Goal: Task Accomplishment & Management: Manage account settings

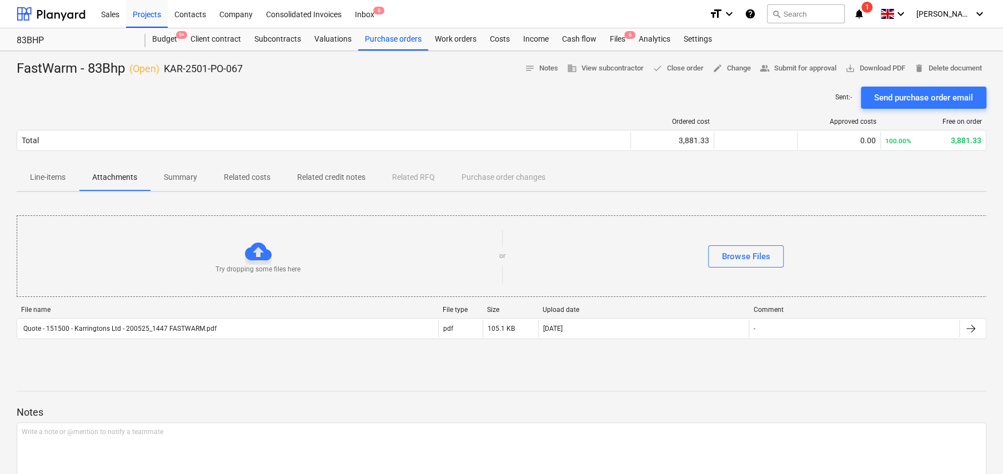
scroll to position [0, 1]
click at [146, 14] on div "Projects" at bounding box center [147, 13] width 42 height 28
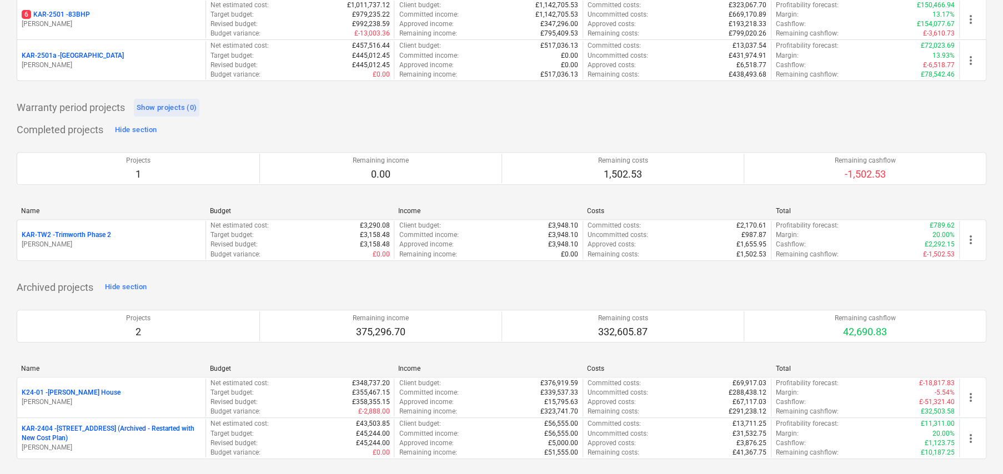
scroll to position [229, 0]
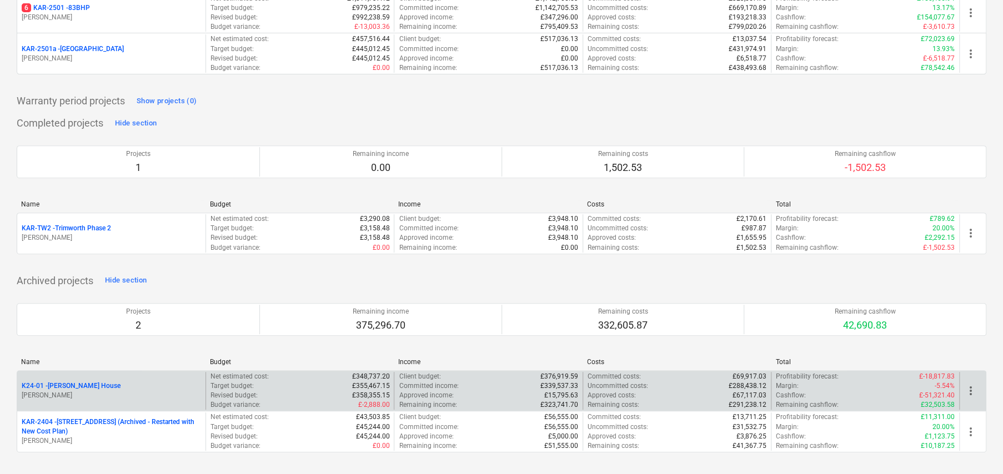
click at [76, 386] on p "K24-01 - [PERSON_NAME][GEOGRAPHIC_DATA]" at bounding box center [71, 385] width 99 height 9
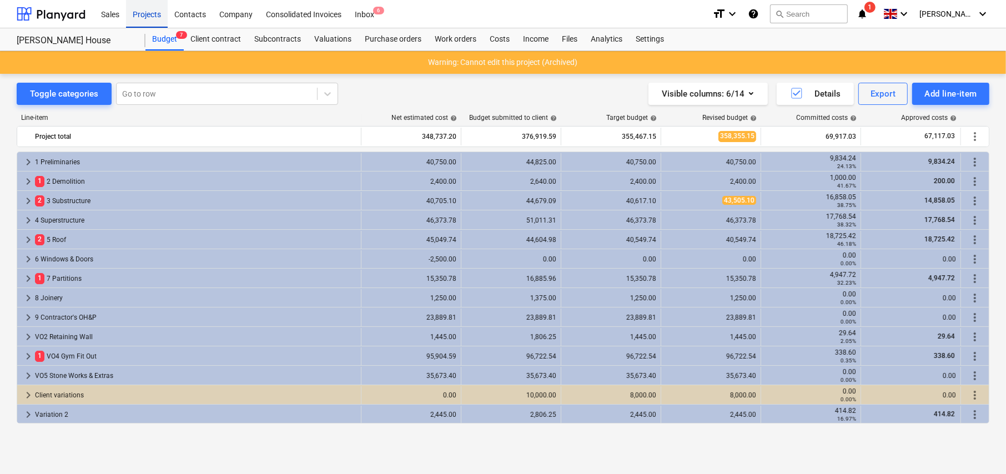
click at [145, 16] on div "Projects" at bounding box center [147, 13] width 42 height 28
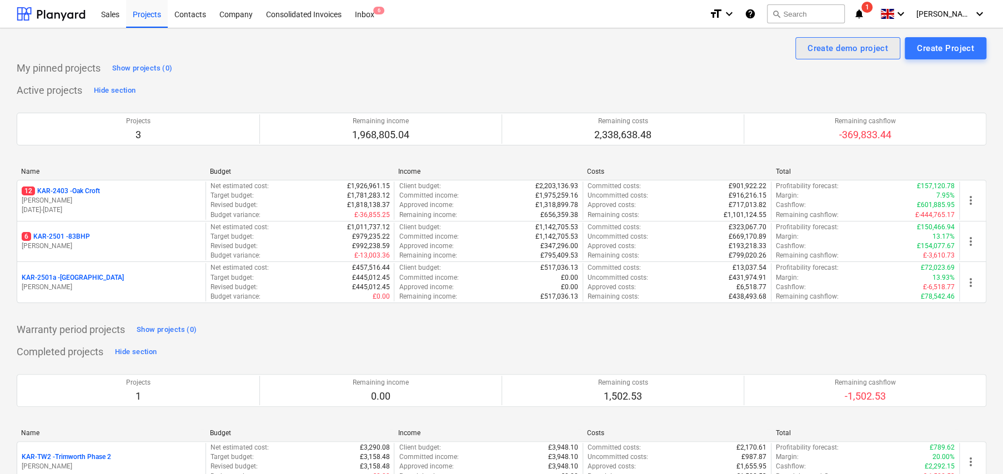
click at [822, 51] on div "Create demo project" at bounding box center [847, 48] width 80 height 14
click at [148, 11] on div "Projects" at bounding box center [147, 13] width 42 height 28
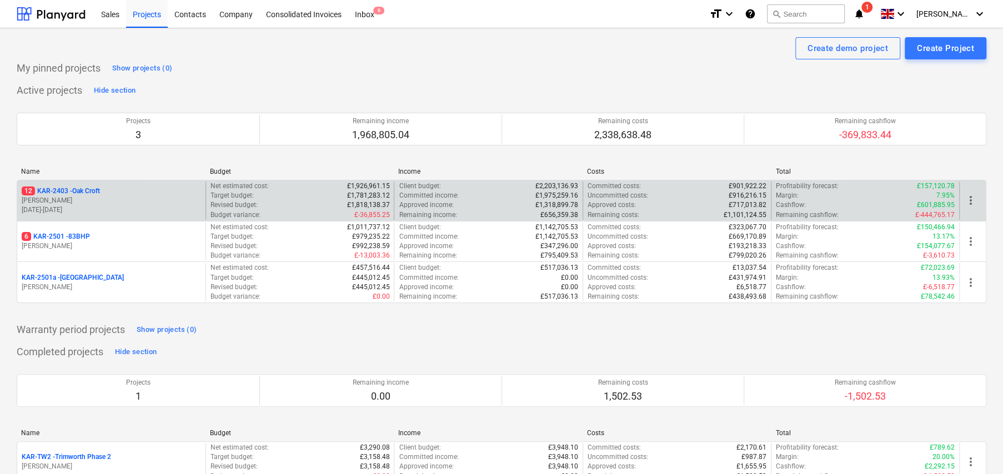
click at [83, 191] on p "12 KAR-2403 - Oak Croft" at bounding box center [61, 191] width 78 height 9
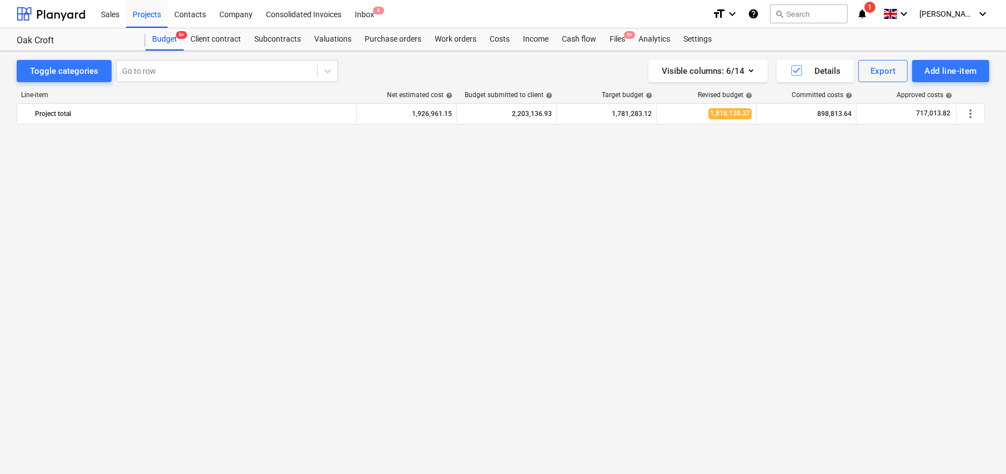
scroll to position [1469, 0]
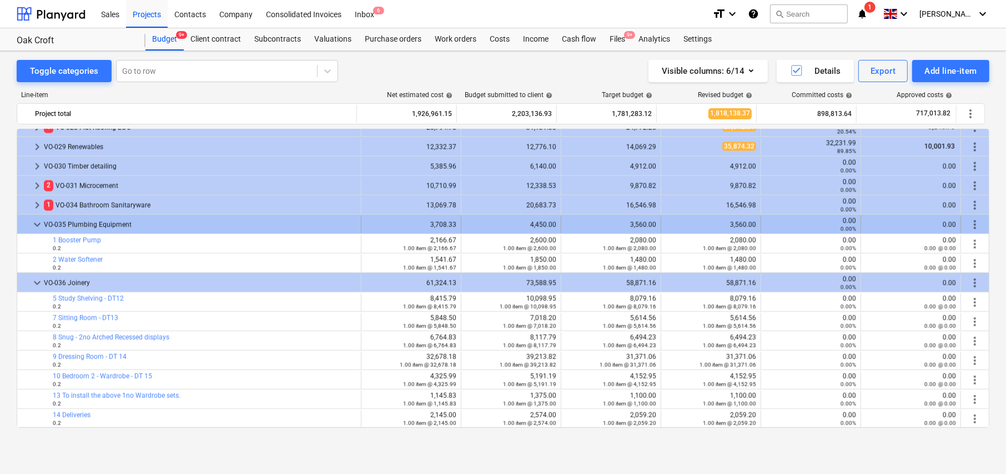
click at [38, 221] on span "keyboard_arrow_down" at bounding box center [37, 224] width 13 height 13
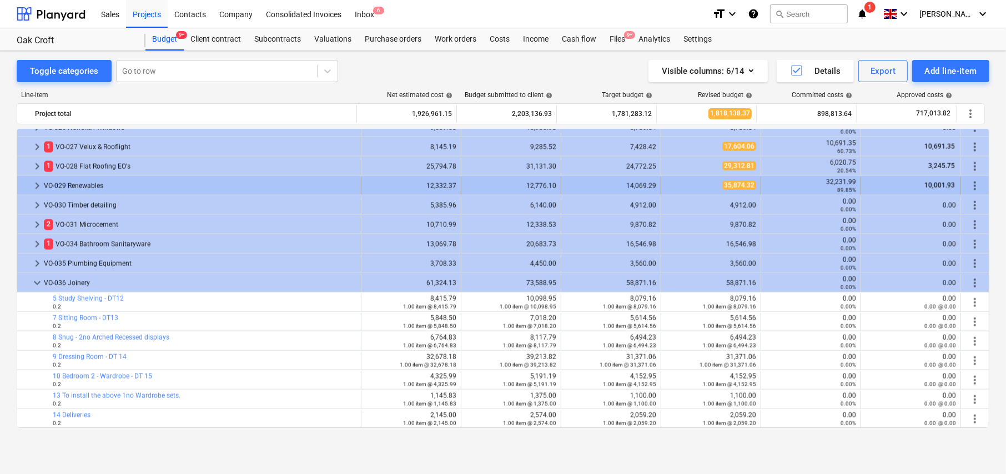
scroll to position [1430, 0]
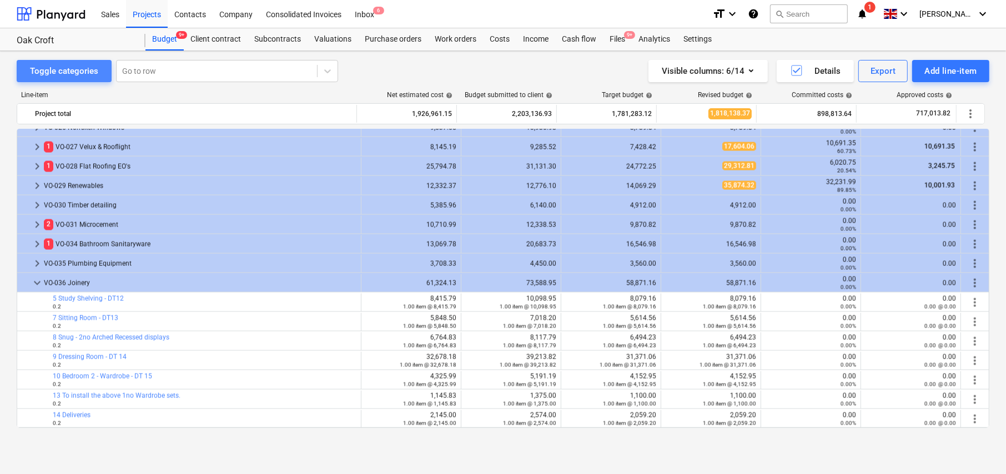
click at [77, 70] on div "Toggle categories" at bounding box center [64, 71] width 68 height 14
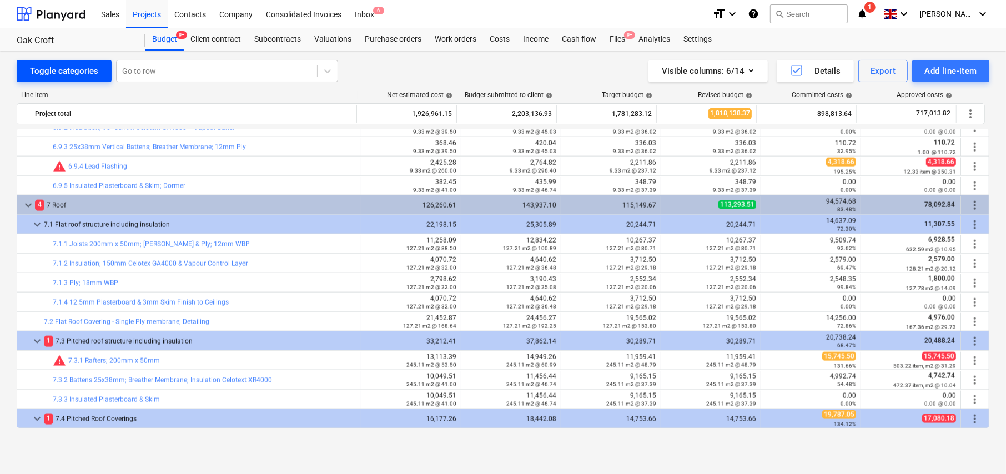
click at [77, 70] on div "Toggle categories" at bounding box center [64, 71] width 68 height 14
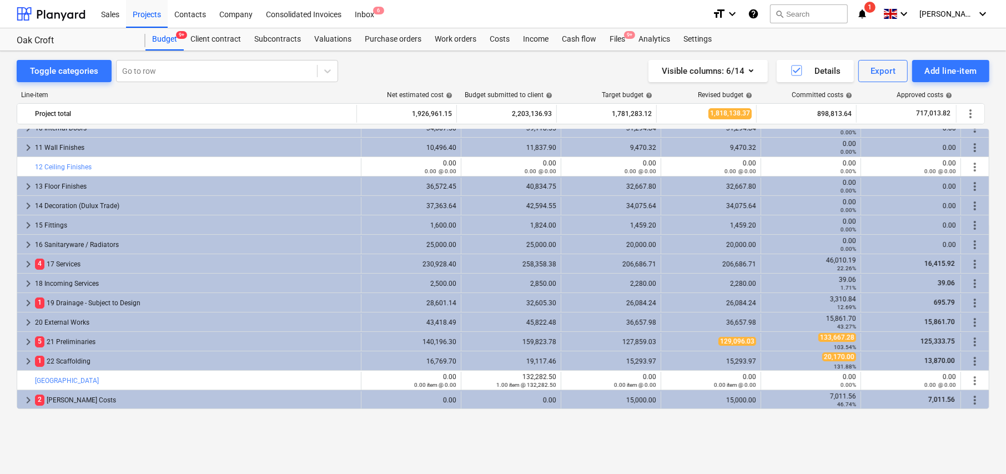
scroll to position [0, 0]
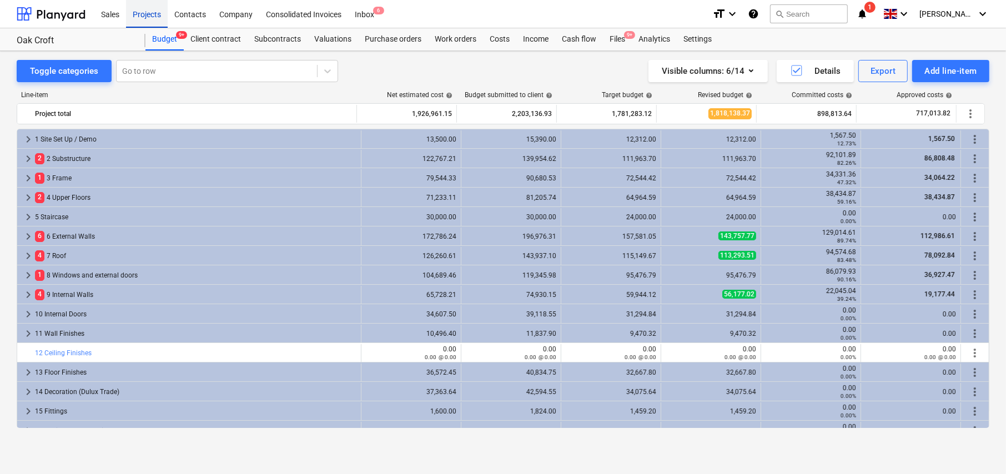
drag, startPoint x: 144, startPoint y: 15, endPoint x: 162, endPoint y: 24, distance: 20.1
click at [144, 15] on div "Projects" at bounding box center [147, 13] width 42 height 28
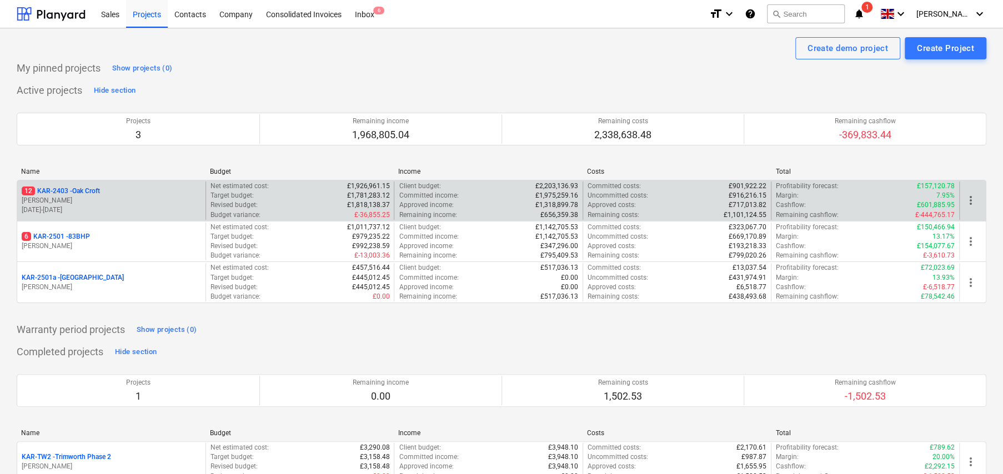
click at [92, 192] on p "12 KAR-2403 - Oak Croft" at bounding box center [61, 191] width 78 height 9
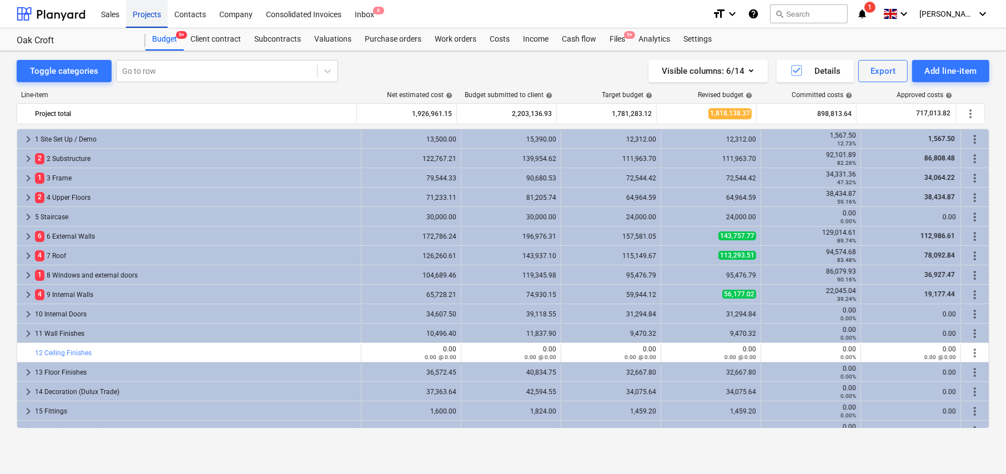
click at [144, 13] on div "Projects" at bounding box center [147, 13] width 42 height 28
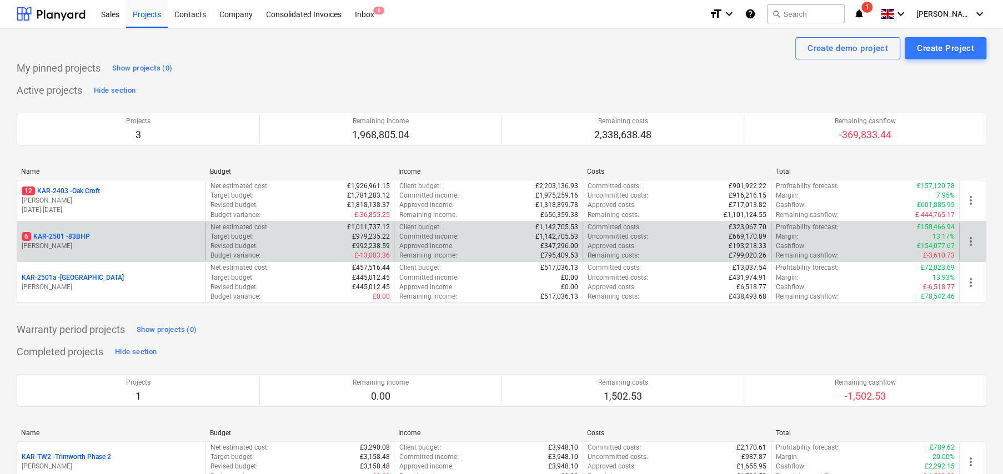
click at [83, 238] on p "6 KAR-2501 - 83BHP" at bounding box center [56, 236] width 68 height 9
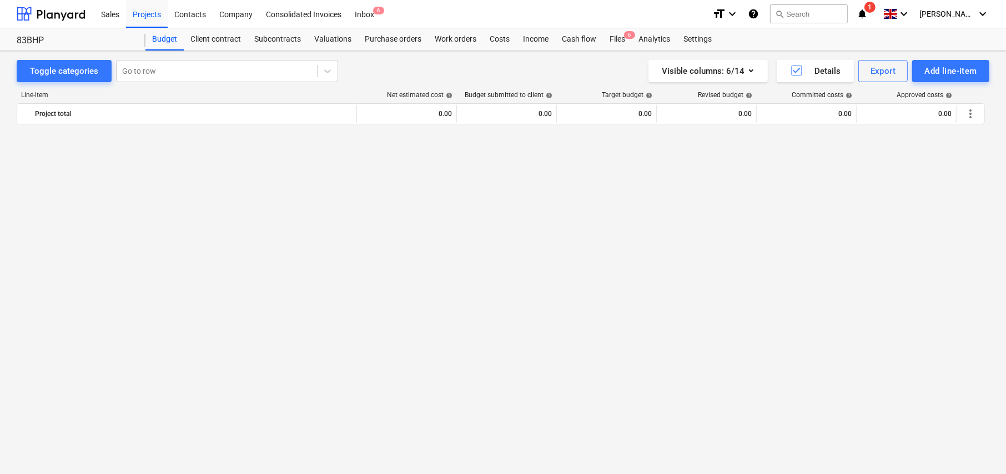
scroll to position [1565, 0]
click at [387, 40] on div "Purchase orders" at bounding box center [393, 39] width 70 height 22
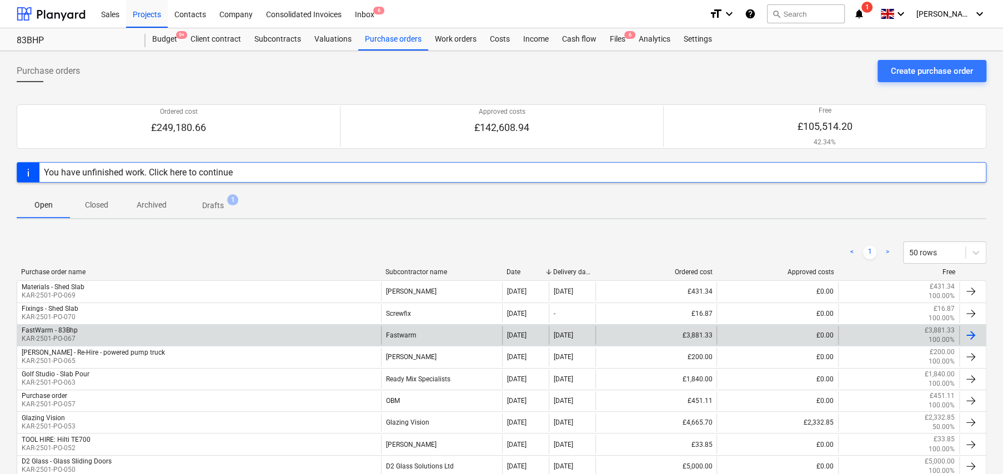
click at [407, 330] on div "Fastwarm" at bounding box center [441, 335] width 121 height 19
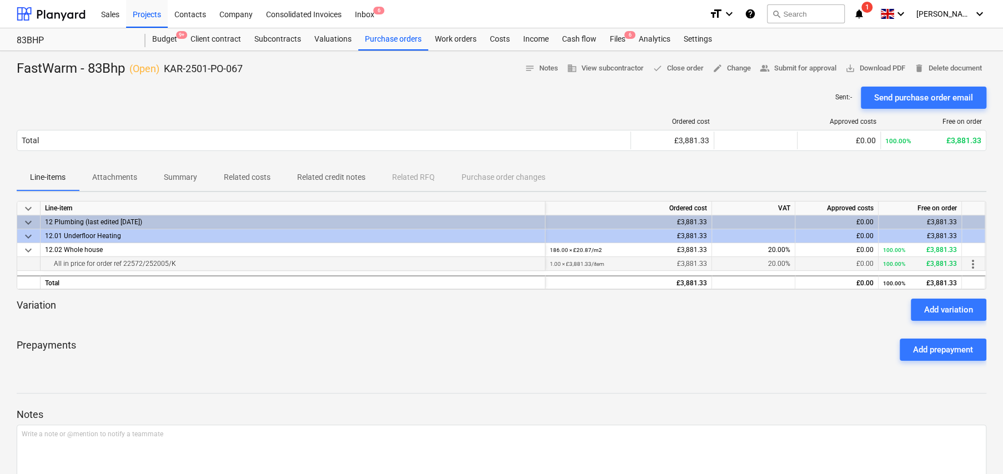
click at [971, 263] on span "more_vert" at bounding box center [972, 264] width 13 height 13
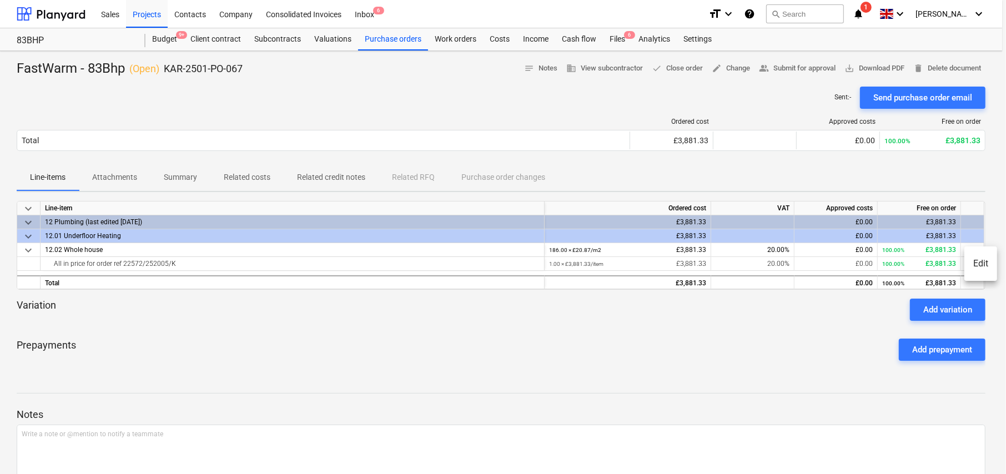
click at [981, 266] on li "Edit" at bounding box center [980, 264] width 33 height 26
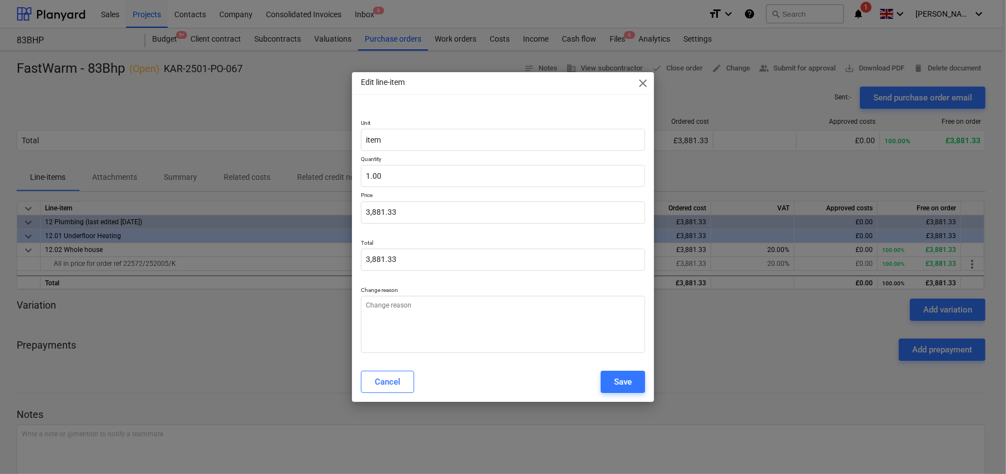
type textarea "x"
click at [553, 318] on textarea at bounding box center [503, 324] width 284 height 57
type textarea "A"
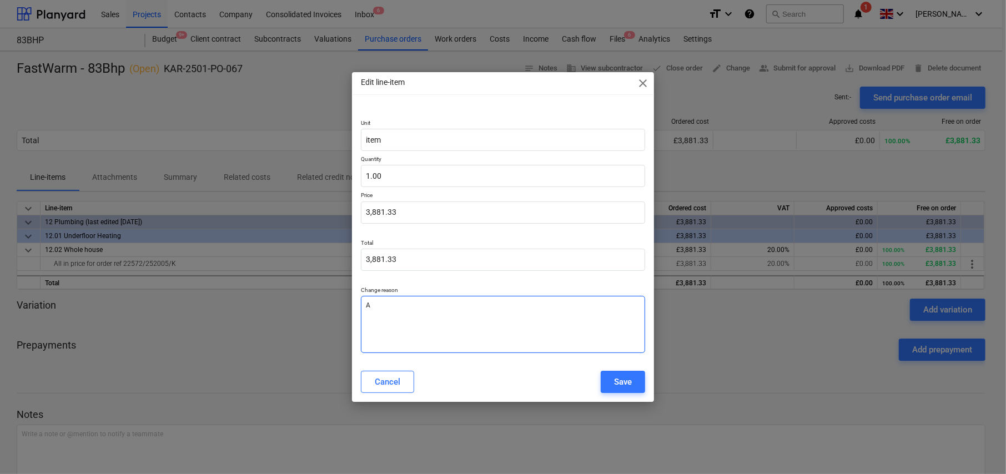
type textarea "x"
type textarea "Am"
type textarea "x"
type textarea "Ame"
type textarea "x"
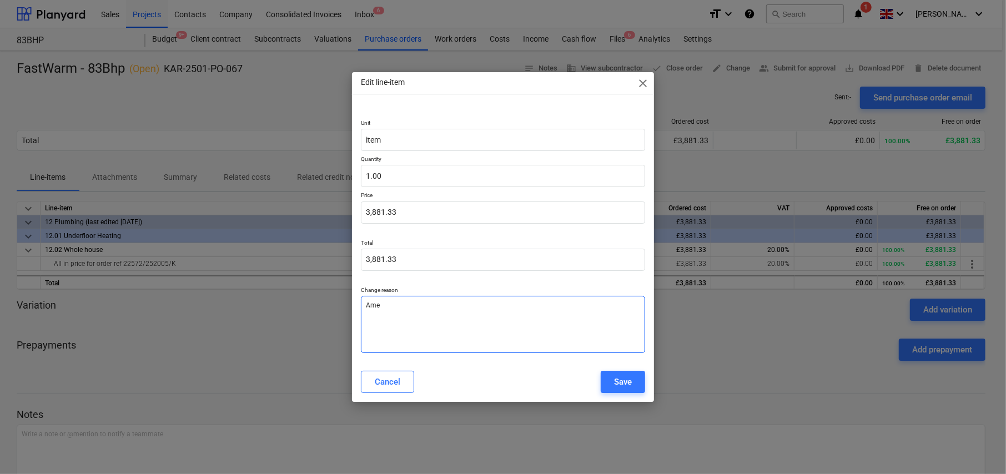
type textarea "[MEDICAL_DATA]"
type textarea "x"
type textarea "Amend"
type textarea "x"
type textarea "[PERSON_NAME]"
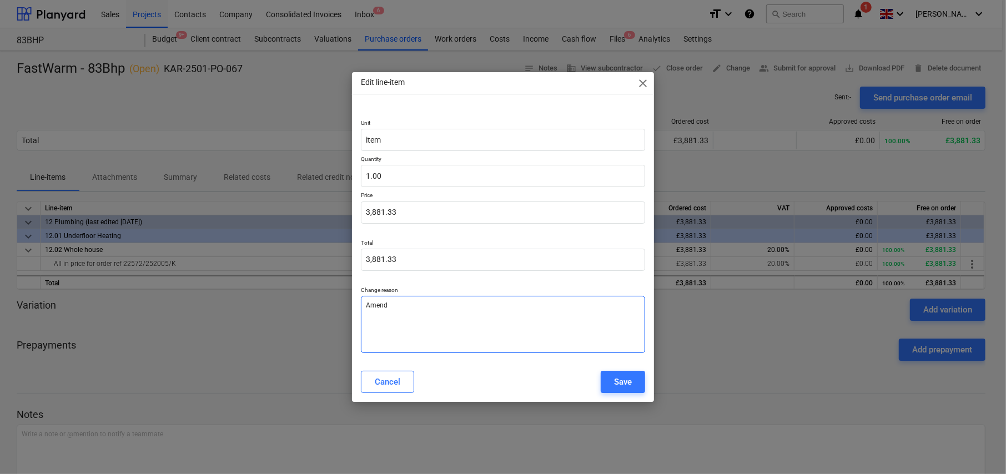
type textarea "x"
type textarea "Amended"
type textarea "x"
type textarea "Amended"
type textarea "x"
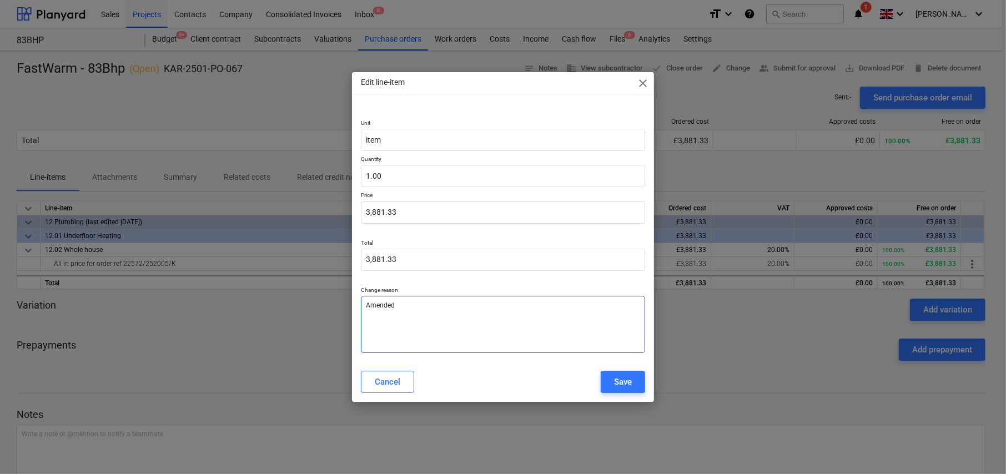
type textarea "Amended f"
type textarea "x"
type textarea "Amended fr"
type textarea "x"
type textarea "Amended fro"
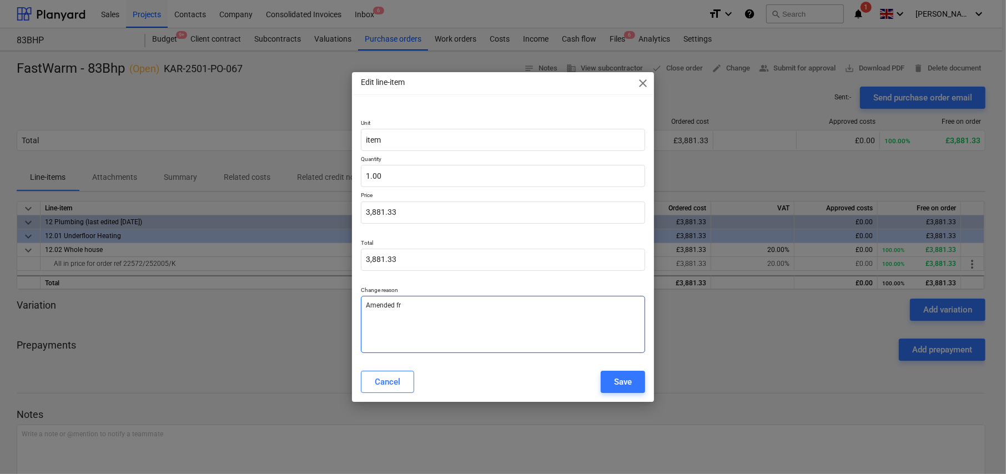
type textarea "x"
type textarea "Amended from"
type textarea "x"
type textarea "Amended from"
type textarea "x"
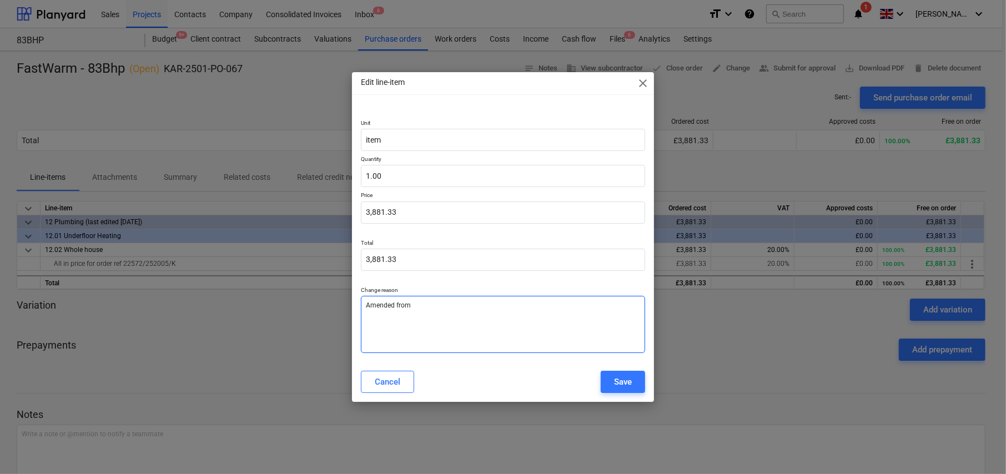
type textarea "Amended from P"
type textarea "x"
type textarea "Amended from Pr"
type textarea "x"
type textarea "Amended from Pro"
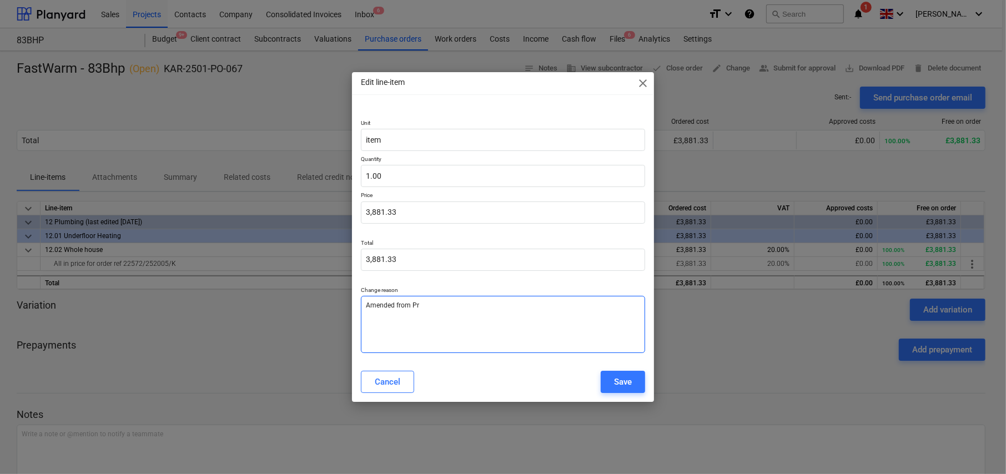
type textarea "x"
type textarea "Amended from ProF"
type textarea "x"
type textarea "Amended from ProFr"
type textarea "x"
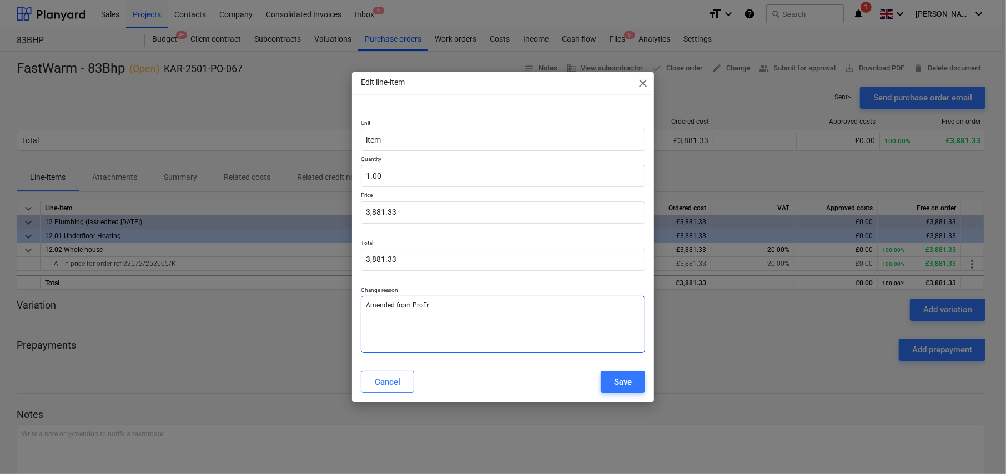
type textarea "Amended from ProF"
type textarea "x"
type textarea "Amended from ProFo"
type textarea "x"
type textarea "Amended from ProFor"
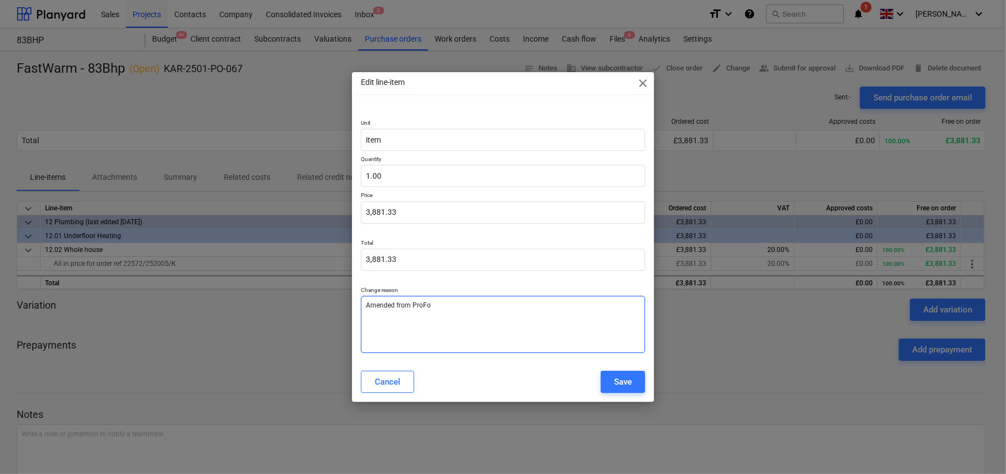
type textarea "x"
type textarea "Amended from ProForm"
type textarea "x"
type textarea "Amended from ProForma"
type textarea "x"
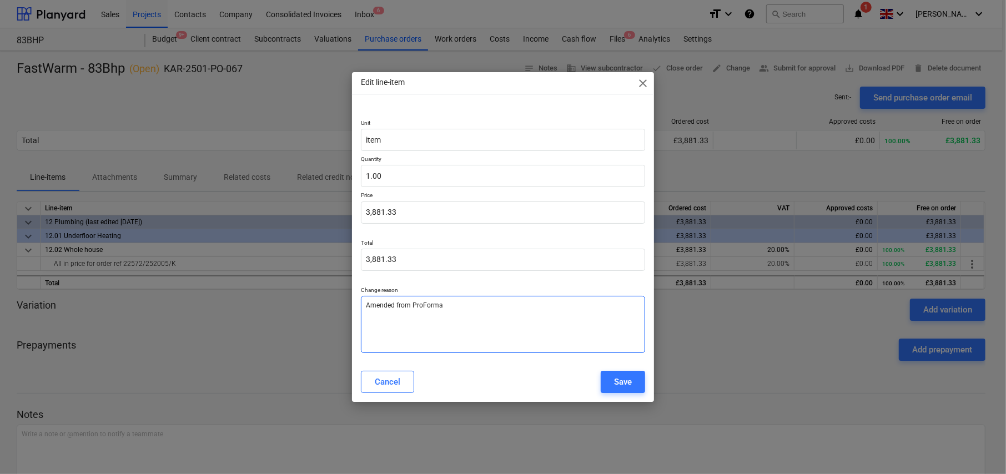
type textarea "Amended from ProForma"
type textarea "x"
type textarea "Amended from ProForma i"
type textarea "x"
type textarea "Amended from ProForma in"
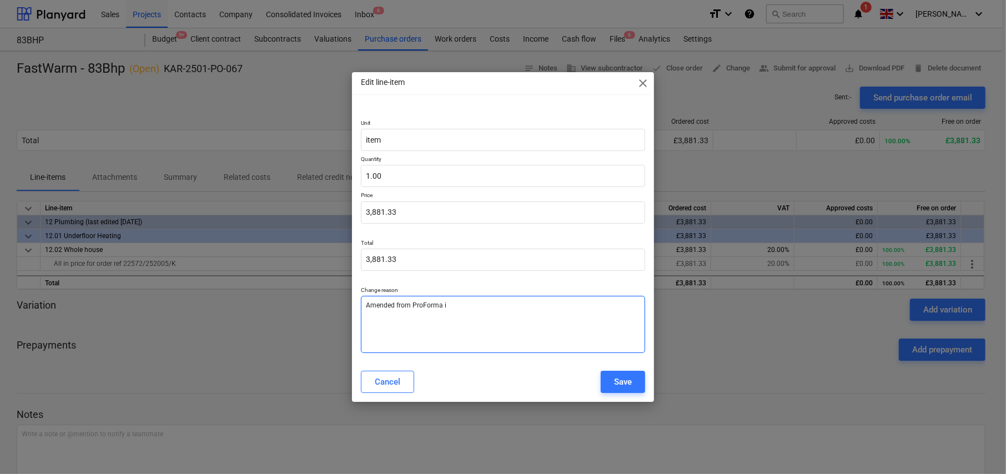
type textarea "x"
type textarea "Amended from ProForma inv"
type textarea "x"
type textarea "Amended from ProForma invb"
type textarea "x"
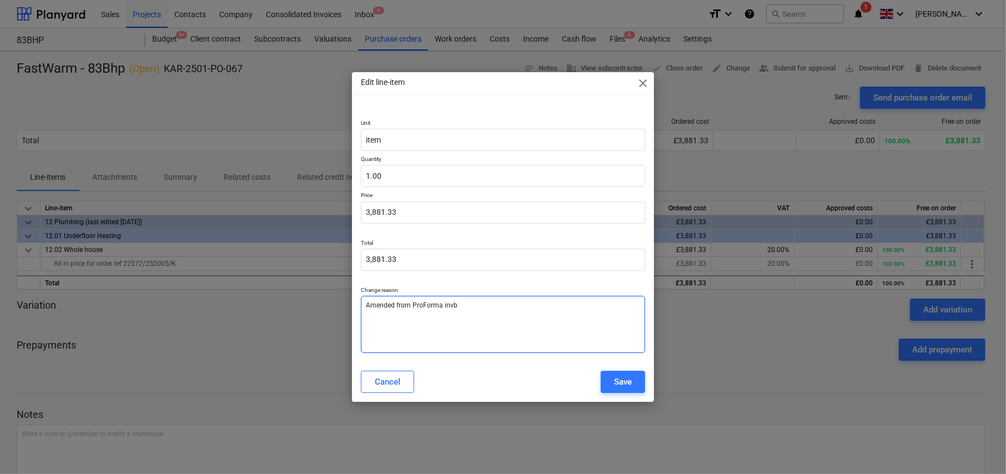
type textarea "Amended from ProForma invbo"
type textarea "x"
type textarea "Amended from ProForma invboi"
type textarea "x"
type textarea "Amended from ProForma invboic"
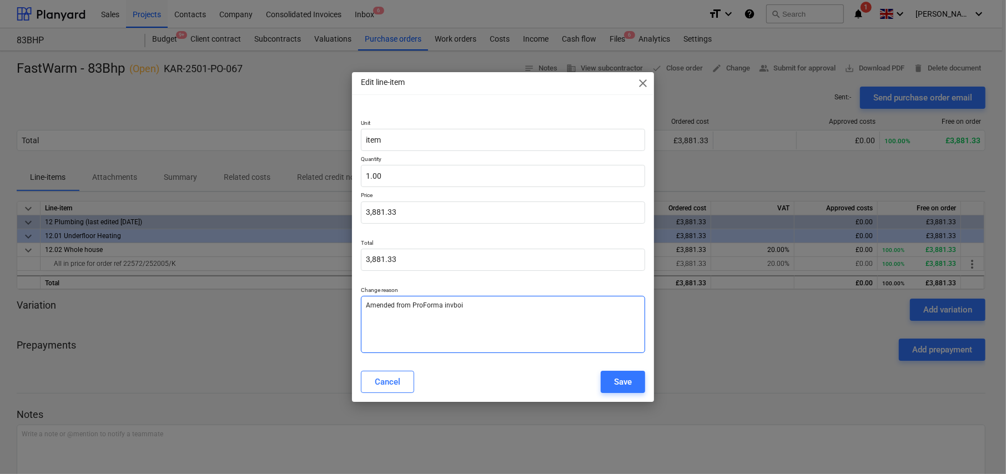
type textarea "x"
type textarea "Amended from ProForma invboice"
type textarea "x"
type textarea "Amended from ProForma invboic"
type textarea "x"
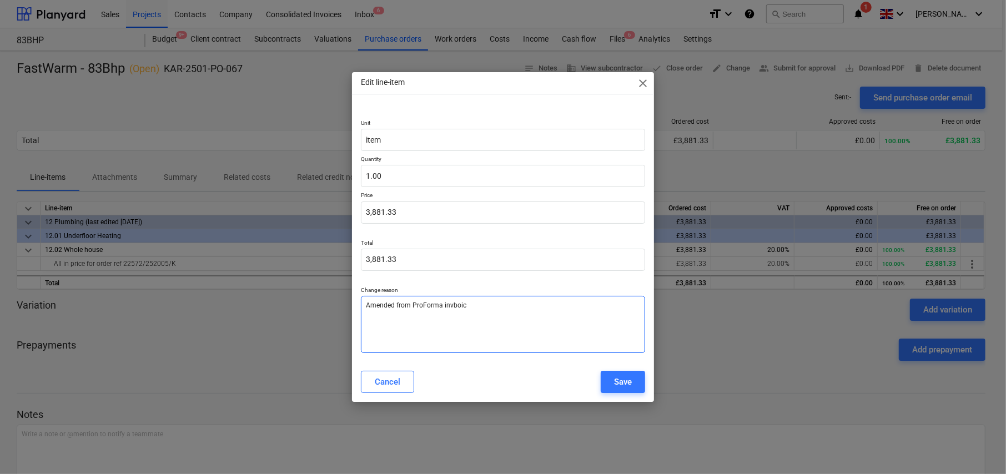
type textarea "Amended from ProForma invboi"
type textarea "x"
type textarea "Amended from ProForma invbo"
type textarea "x"
type textarea "Amended from ProForma invb"
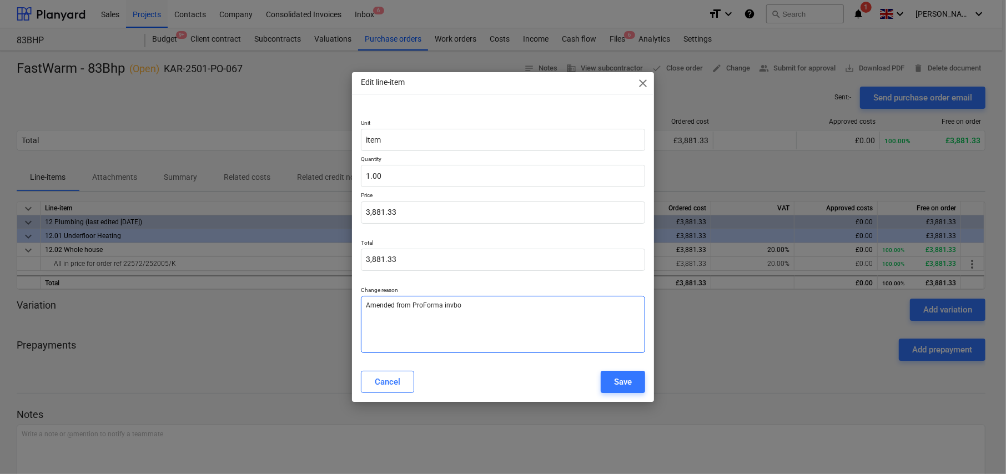
type textarea "x"
type textarea "Amended from ProForma inv"
type textarea "x"
type textarea "Amended from ProForma invo"
type textarea "x"
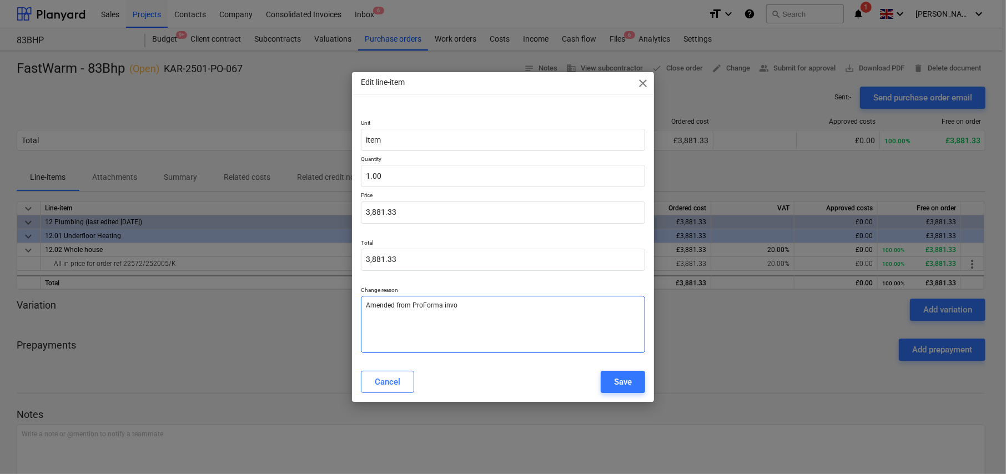
type textarea "Amended from ProForma invoi"
type textarea "x"
type textarea "Amended from ProForma invoic"
type textarea "x"
type textarea "Amended from ProForma invoice"
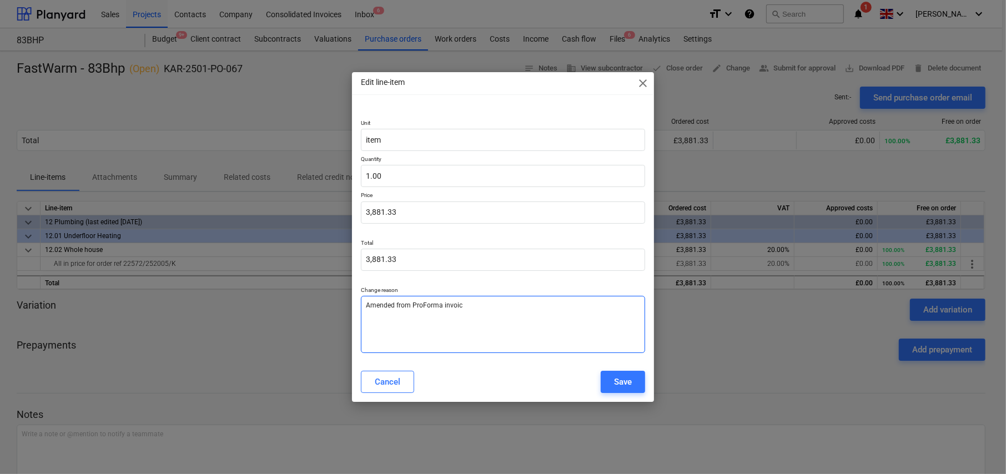
type textarea "x"
type textarea "Amended from ProForma invoice"
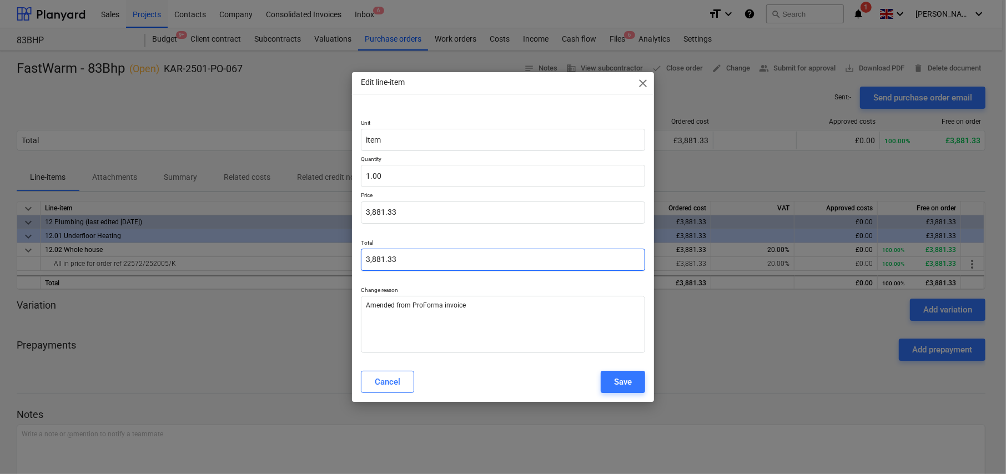
type input "3881.33"
type textarea "x"
click at [460, 257] on input "3881.33" at bounding box center [503, 260] width 284 height 22
drag, startPoint x: 409, startPoint y: 259, endPoint x: 324, endPoint y: 256, distance: 85.0
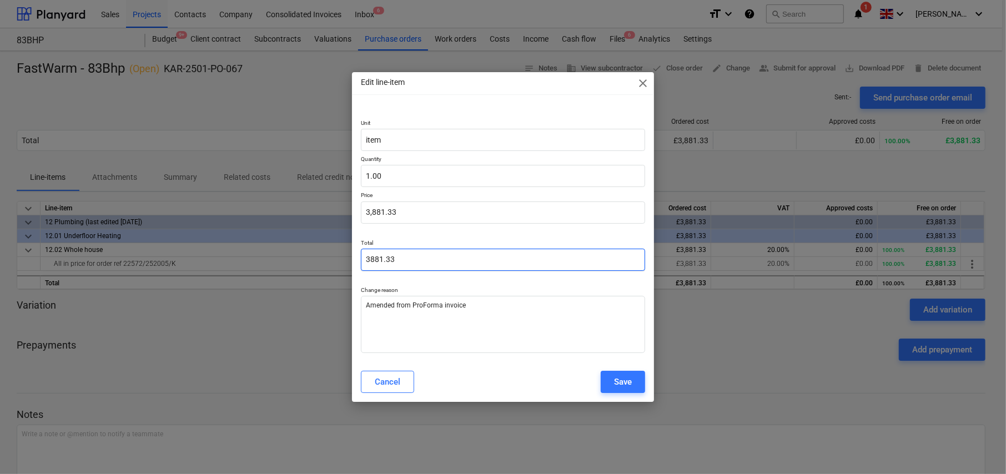
click at [324, 256] on div "Edit line-item close Unit item Quantity 1.00 Price 3,881.33 Total 3881.33 Chang…" at bounding box center [503, 237] width 1006 height 474
type input "3"
type textarea "x"
type input "3.00"
type input "37"
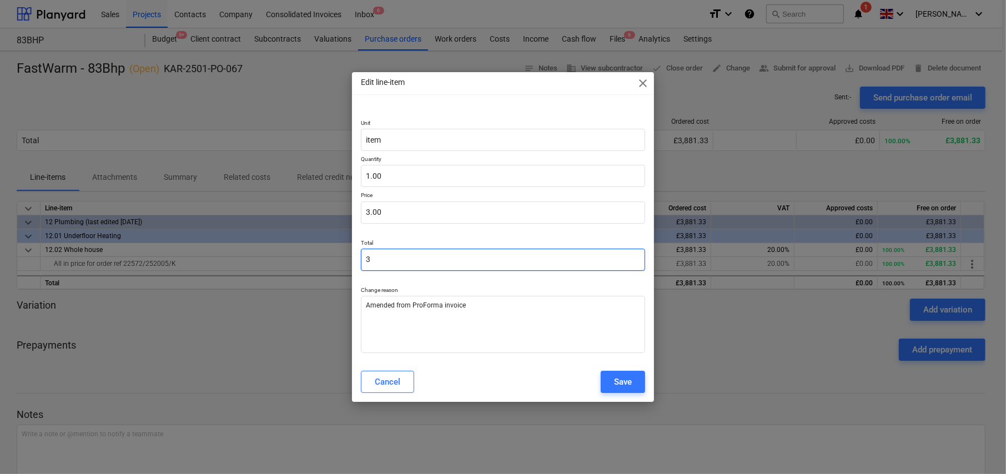
type textarea "x"
type input "37.00"
type input "370"
type textarea "x"
type input "370.00"
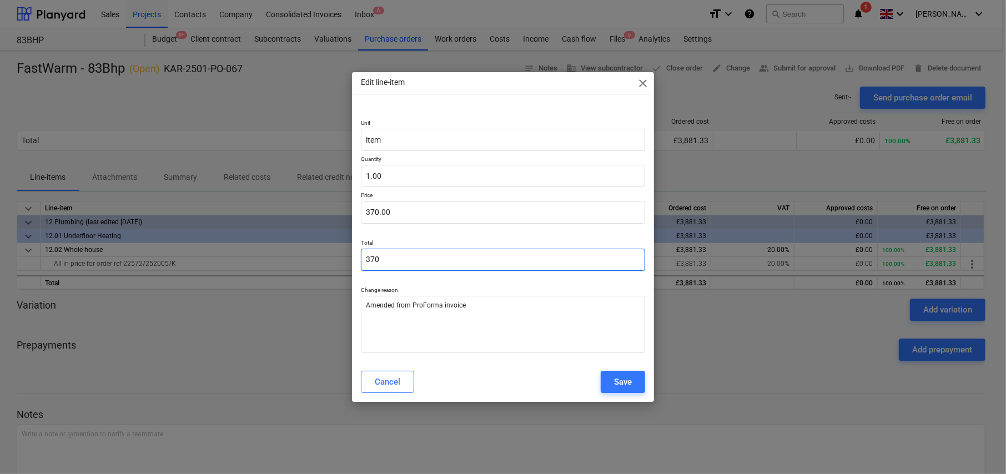
type input "3703"
type textarea "x"
type input "3,703.00"
type input "3703."
type textarea "x"
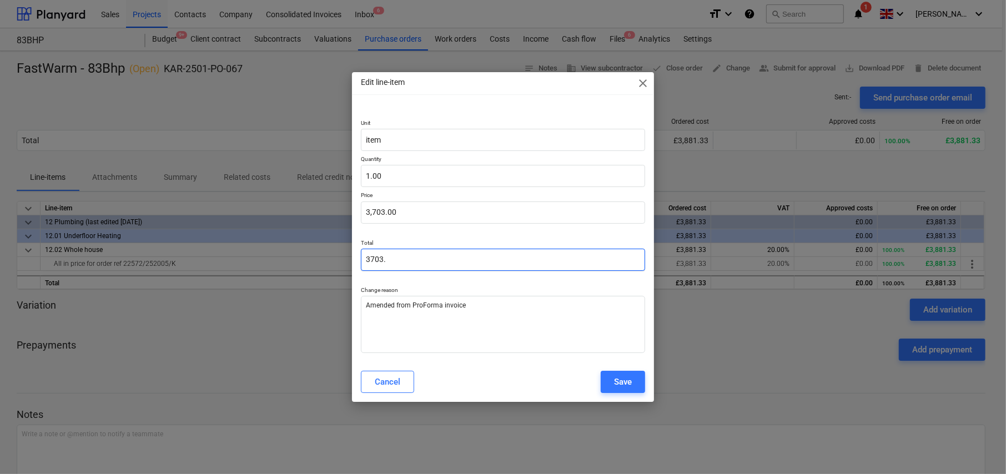
type input "3703.3"
type textarea "x"
type input "3,703.30"
type input "3703.32"
type textarea "x"
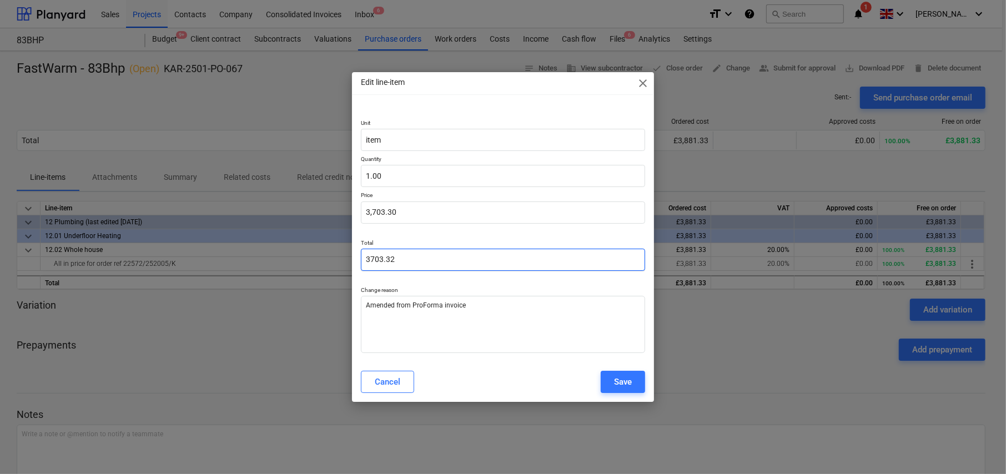
type input "3,703.32"
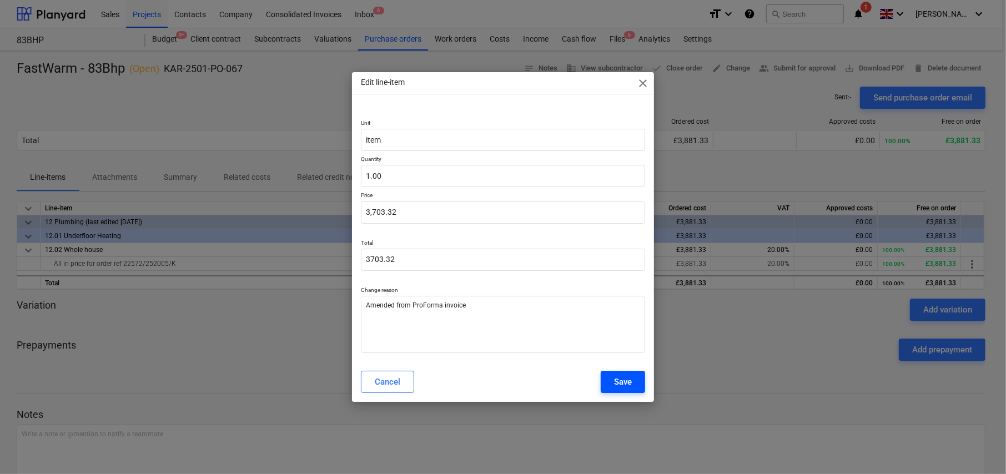
type input "3,703.32"
click at [634, 377] on button "Save" at bounding box center [623, 382] width 44 height 22
type textarea "x"
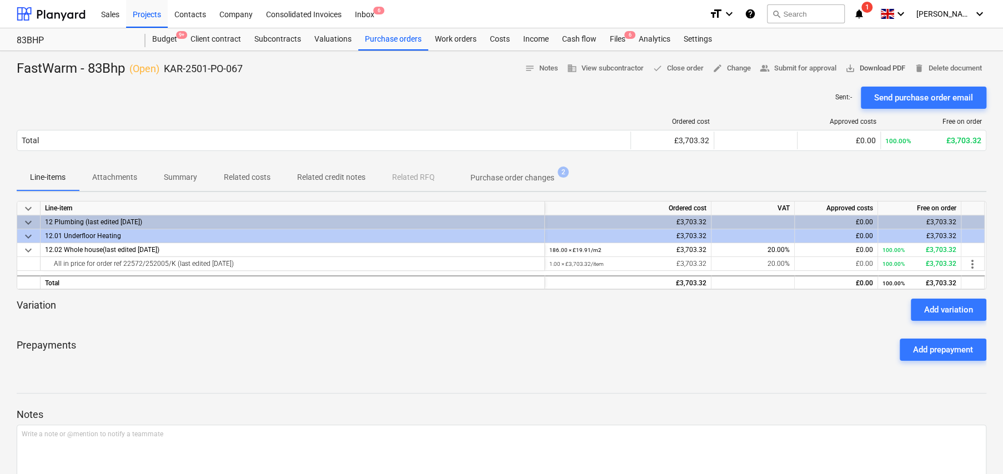
click at [846, 68] on span "save_alt" at bounding box center [850, 68] width 10 height 10
